Goal: Information Seeking & Learning: Learn about a topic

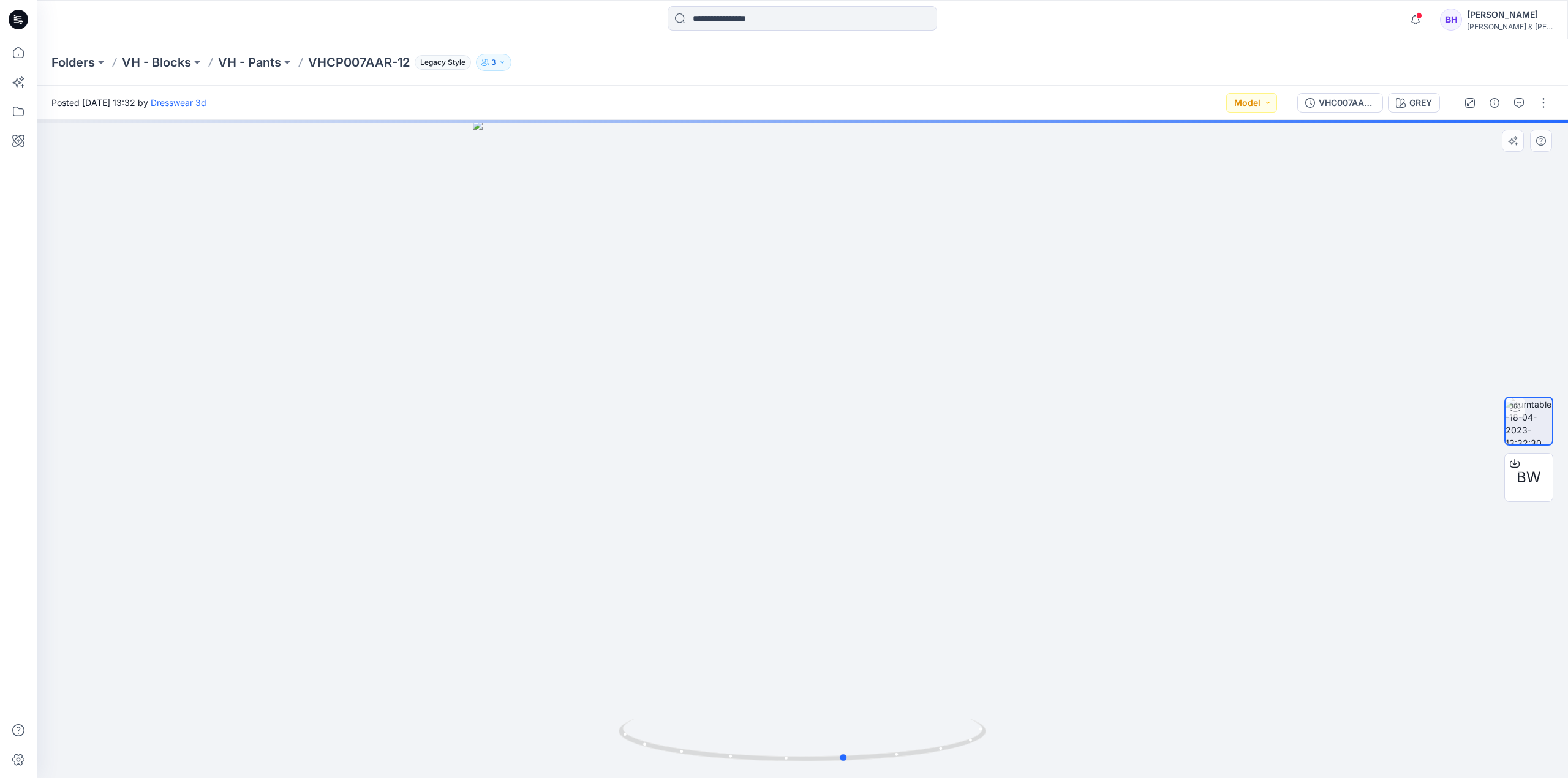
drag, startPoint x: 893, startPoint y: 437, endPoint x: 568, endPoint y: 478, distance: 327.6
click at [568, 478] on div at bounding box center [802, 449] width 1531 height 658
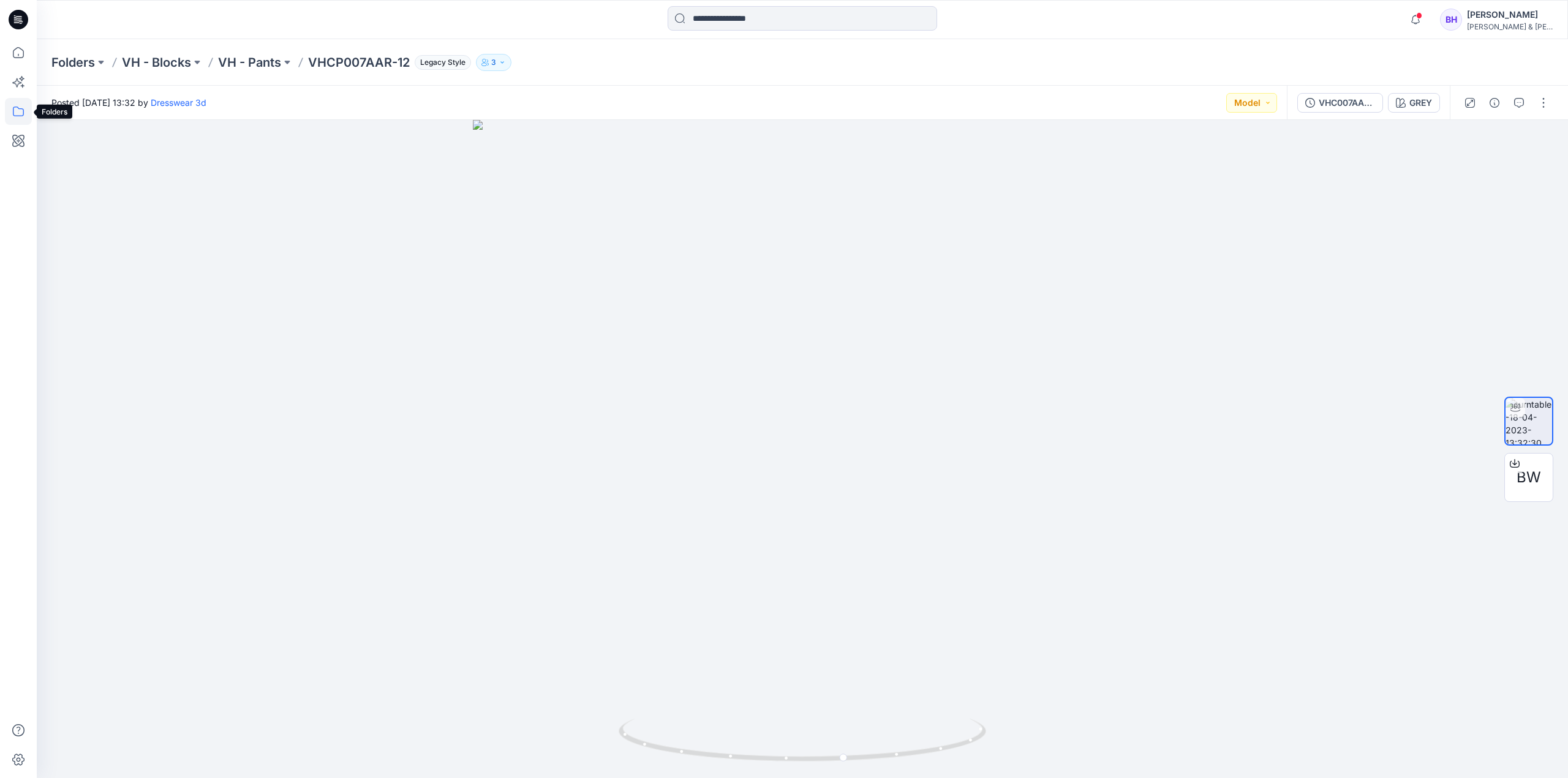
click at [19, 108] on icon at bounding box center [19, 112] width 27 height 27
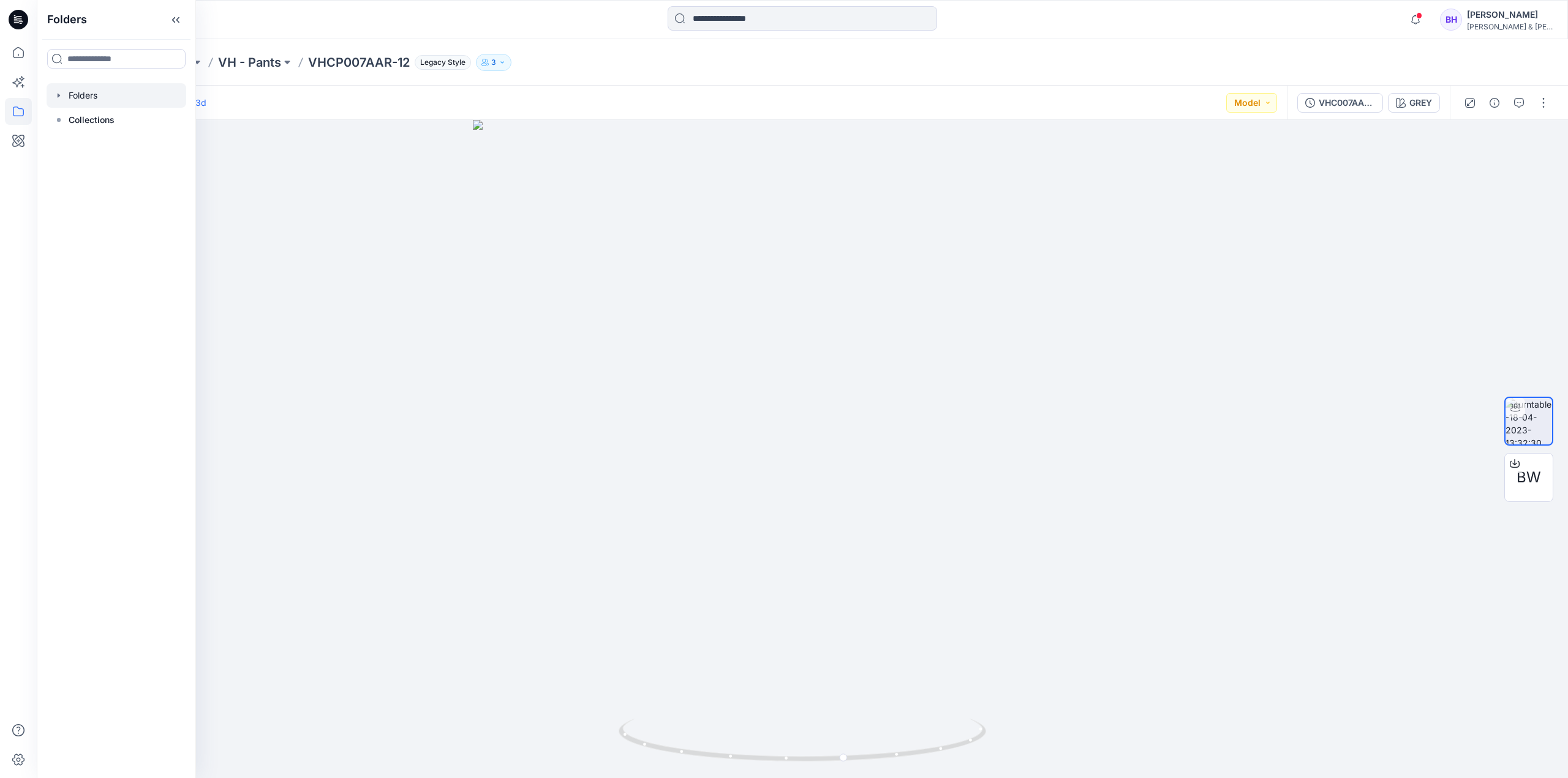
click at [59, 92] on icon "button" at bounding box center [58, 95] width 10 height 10
click at [102, 144] on div at bounding box center [116, 145] width 139 height 25
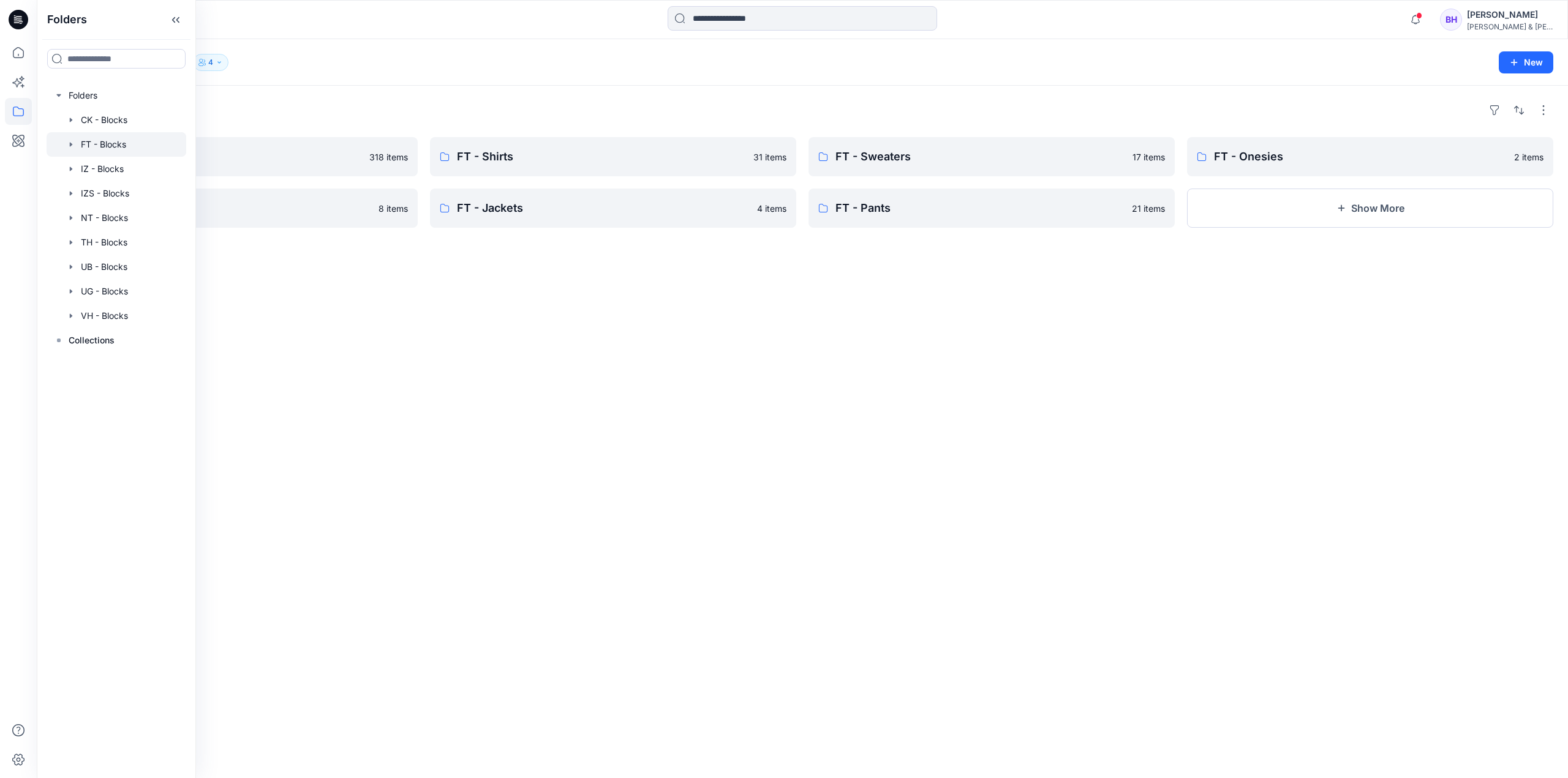
click at [559, 356] on div "Folders FT - Sets 318 items FT - Shortalls 8 items FT - Shirts 31 items FT - Ja…" at bounding box center [802, 431] width 1531 height 693
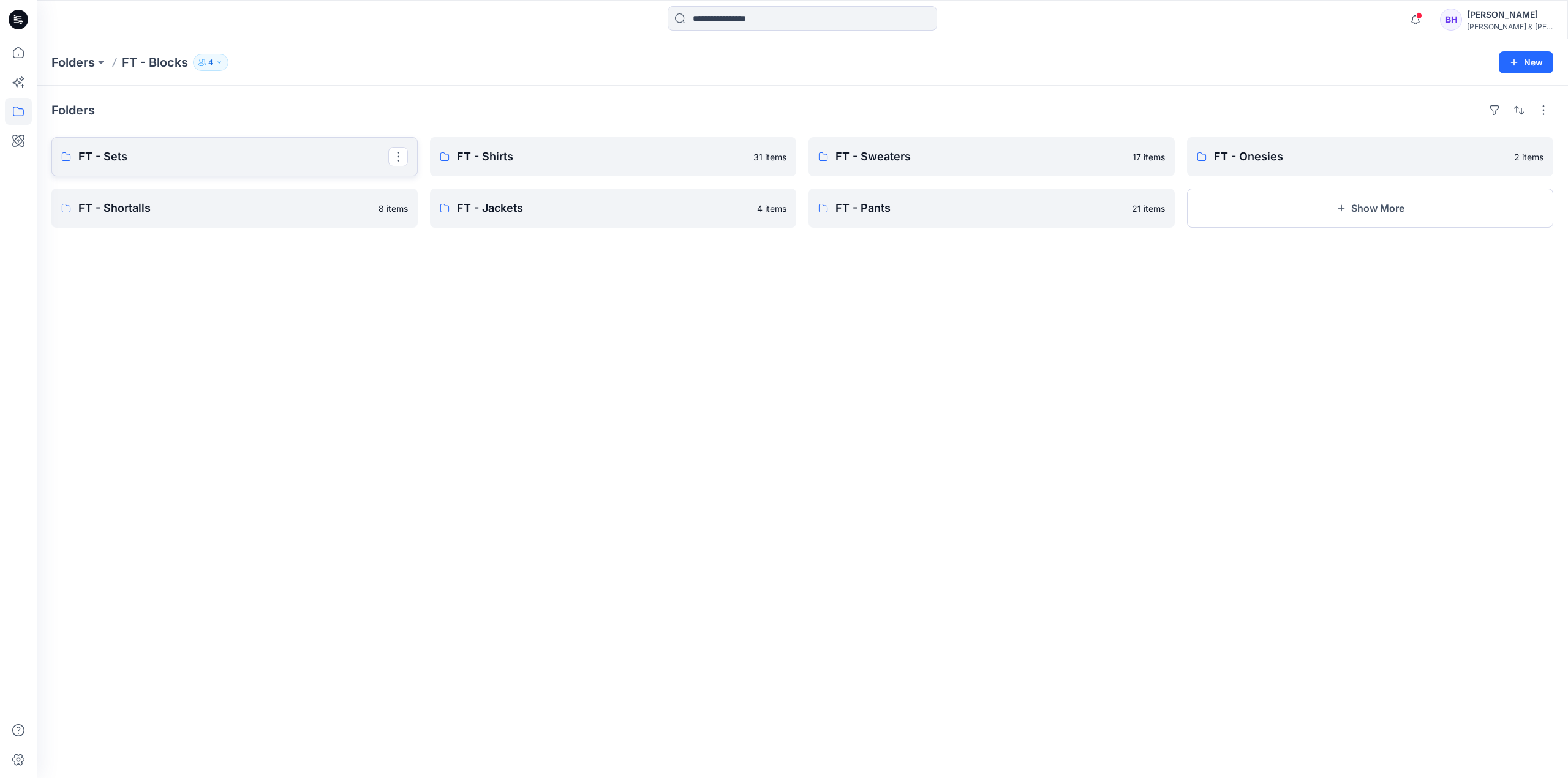
click at [208, 160] on p "FT - Sets" at bounding box center [234, 156] width 310 height 17
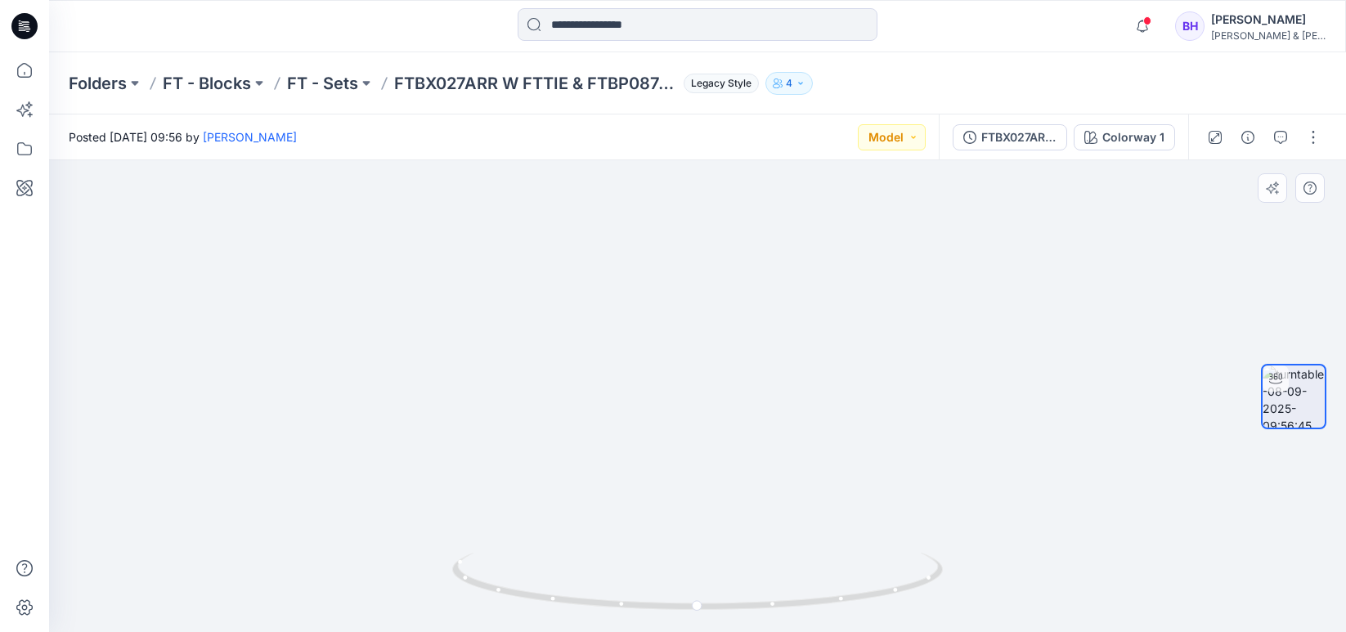
drag, startPoint x: 725, startPoint y: 253, endPoint x: 715, endPoint y: 451, distance: 199.0
click at [715, 451] on img at bounding box center [697, 381] width 931 height 502
drag, startPoint x: 922, startPoint y: 585, endPoint x: 700, endPoint y: 603, distance: 222.4
click at [700, 603] on icon at bounding box center [699, 583] width 495 height 61
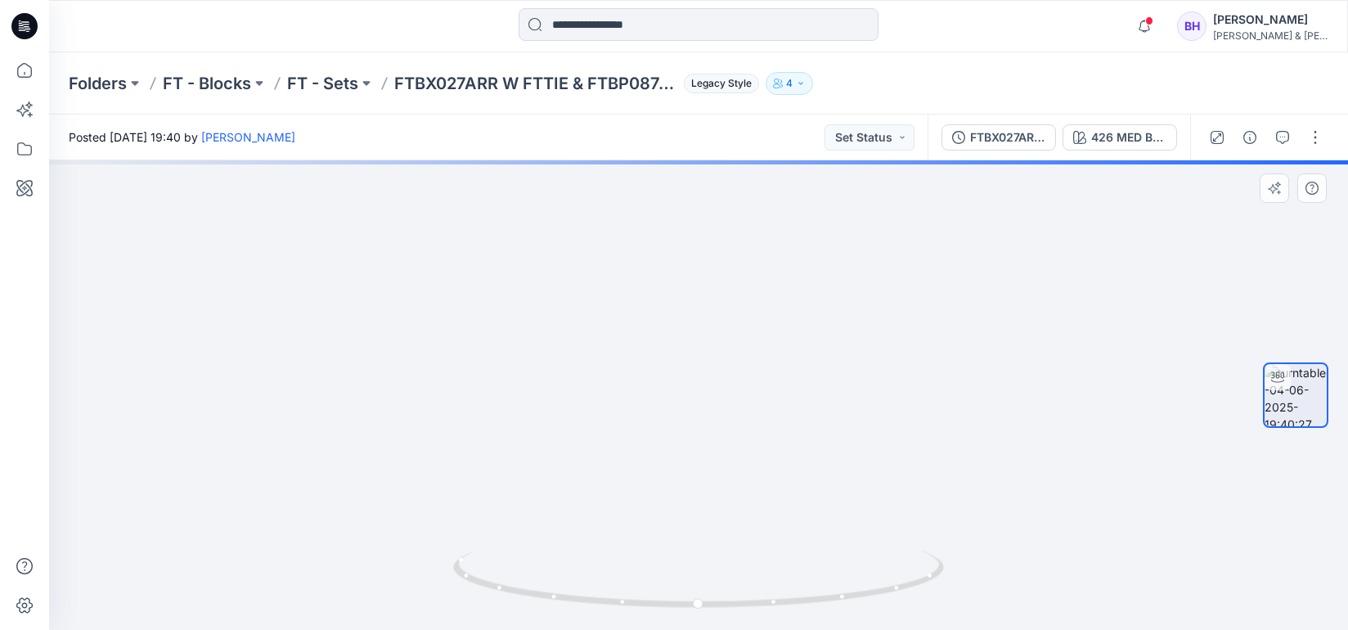
drag, startPoint x: 725, startPoint y: 267, endPoint x: 733, endPoint y: 421, distance: 154.0
click at [733, 421] on img at bounding box center [698, 378] width 837 height 504
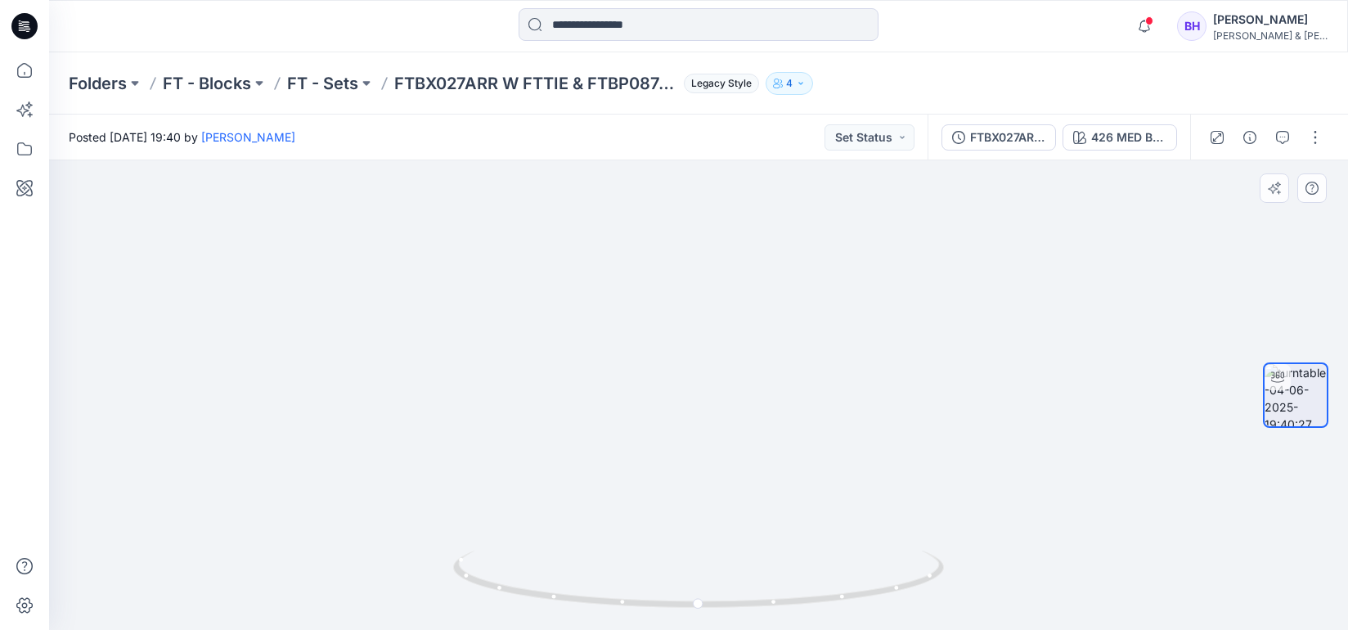
drag, startPoint x: 754, startPoint y: 461, endPoint x: 937, endPoint y: 498, distance: 186.8
click at [707, 456] on img at bounding box center [698, 378] width 837 height 501
drag, startPoint x: 922, startPoint y: 578, endPoint x: 726, endPoint y: 586, distance: 196.4
click at [726, 586] on icon at bounding box center [700, 580] width 495 height 61
